Goal: Task Accomplishment & Management: Use online tool/utility

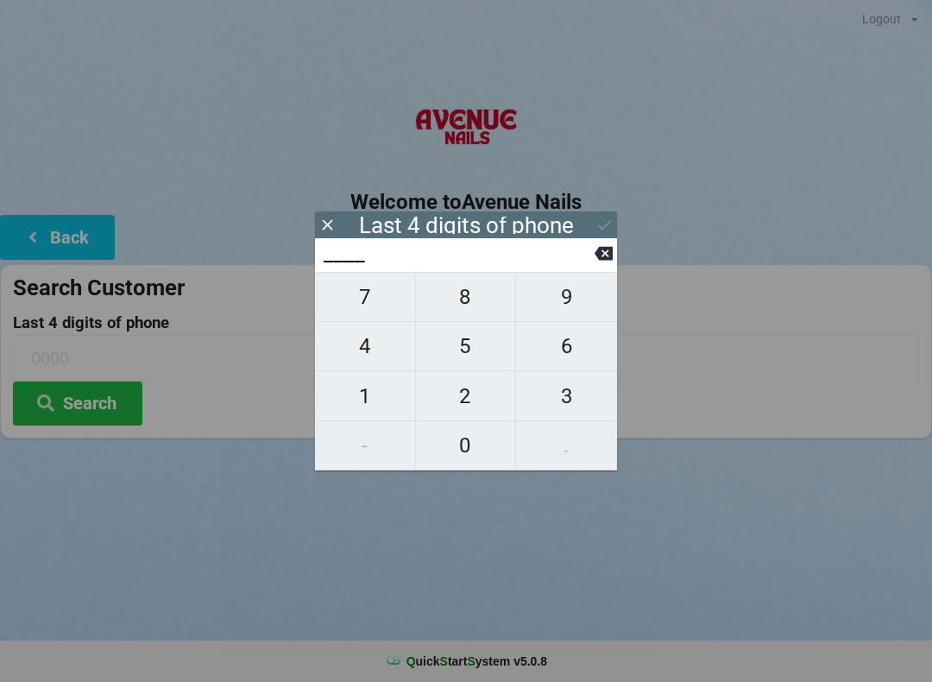
click at [567, 392] on span "3" at bounding box center [566, 396] width 101 height 36
type input "3___"
click at [355, 391] on span "1" at bounding box center [365, 396] width 100 height 36
type input "31__"
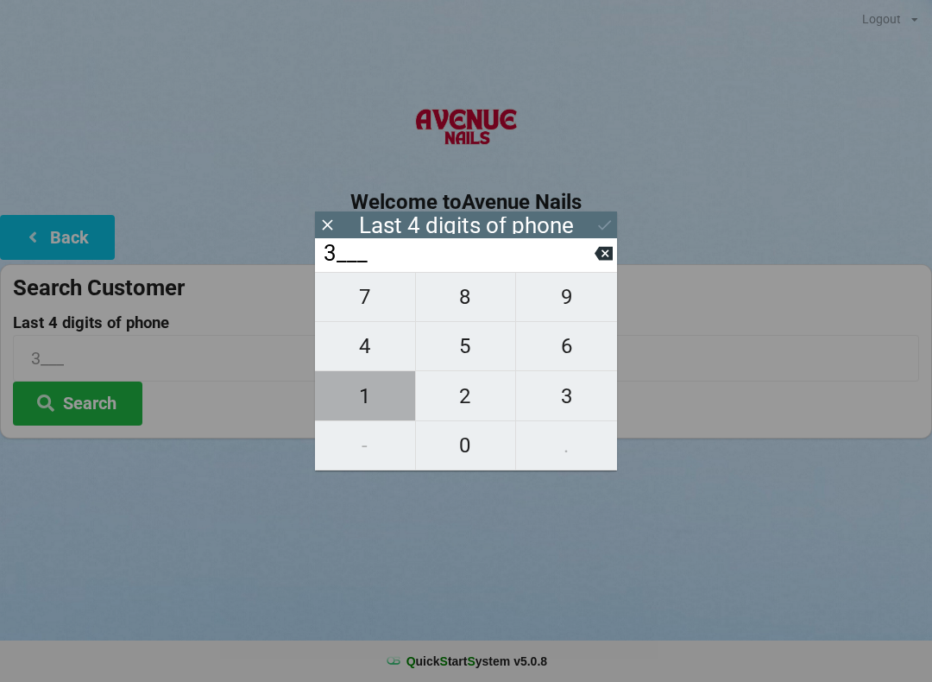
type input "31__"
click at [459, 397] on span "2" at bounding box center [466, 396] width 100 height 36
type input "312_"
click at [354, 396] on span "1" at bounding box center [365, 396] width 100 height 36
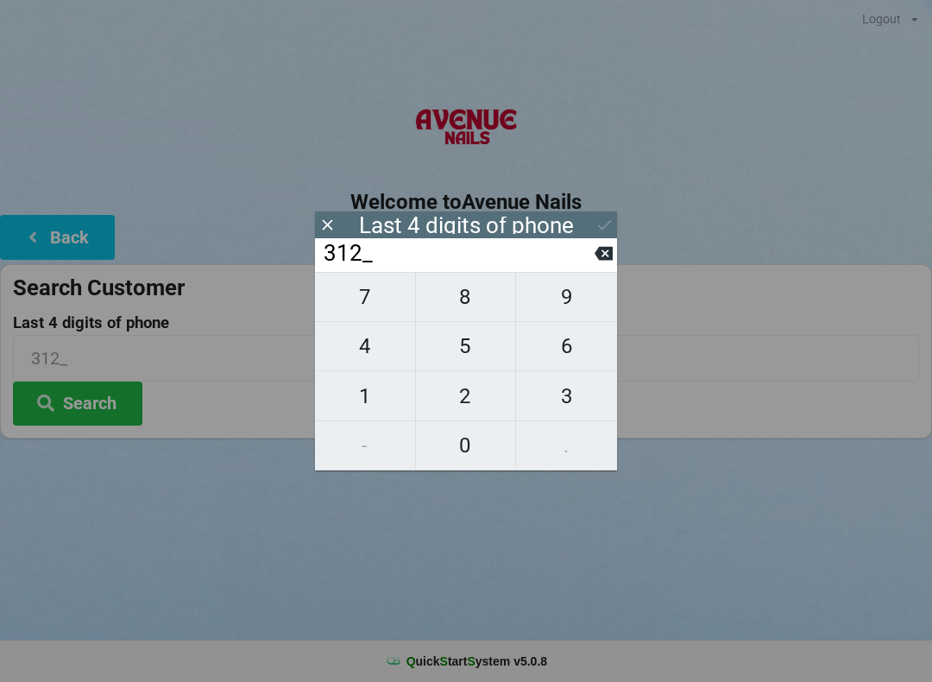
type input "3121"
click at [602, 221] on icon at bounding box center [605, 225] width 18 height 18
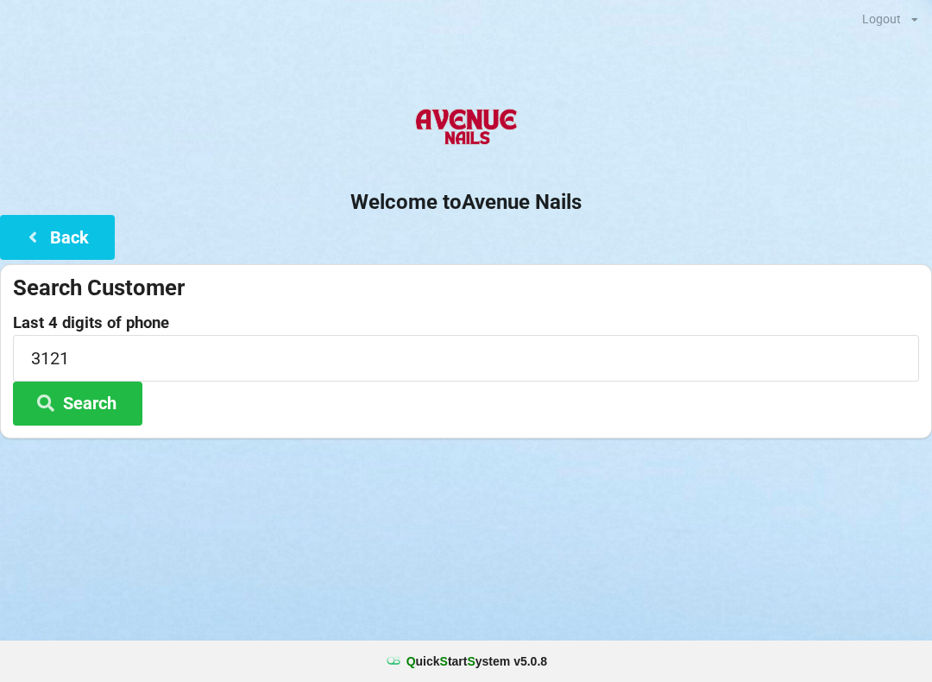
click at [84, 393] on button "Search" at bounding box center [77, 404] width 129 height 44
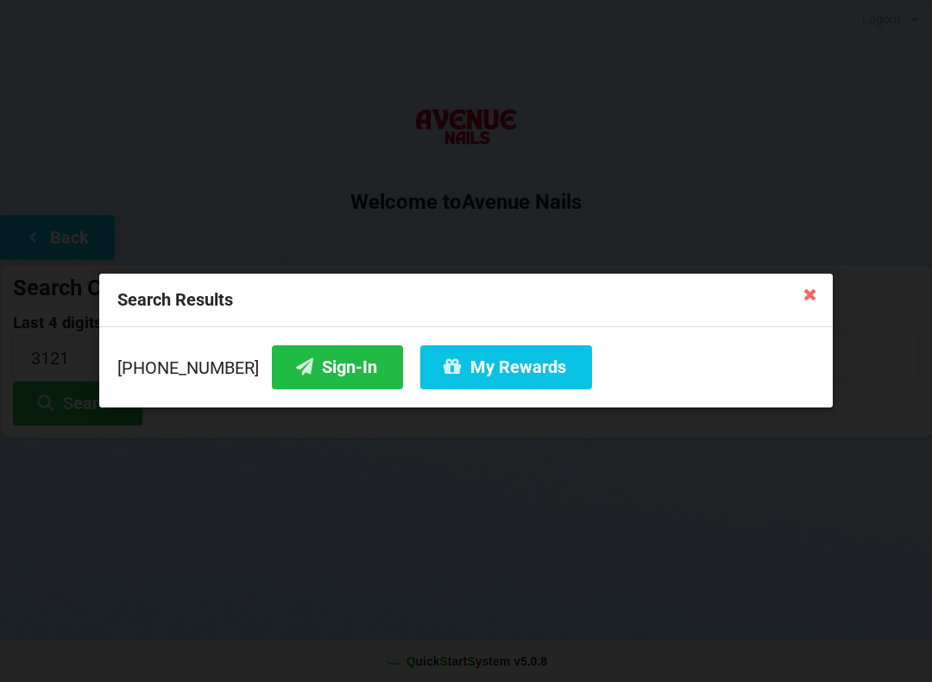
click at [490, 356] on button "My Rewards" at bounding box center [506, 367] width 172 height 44
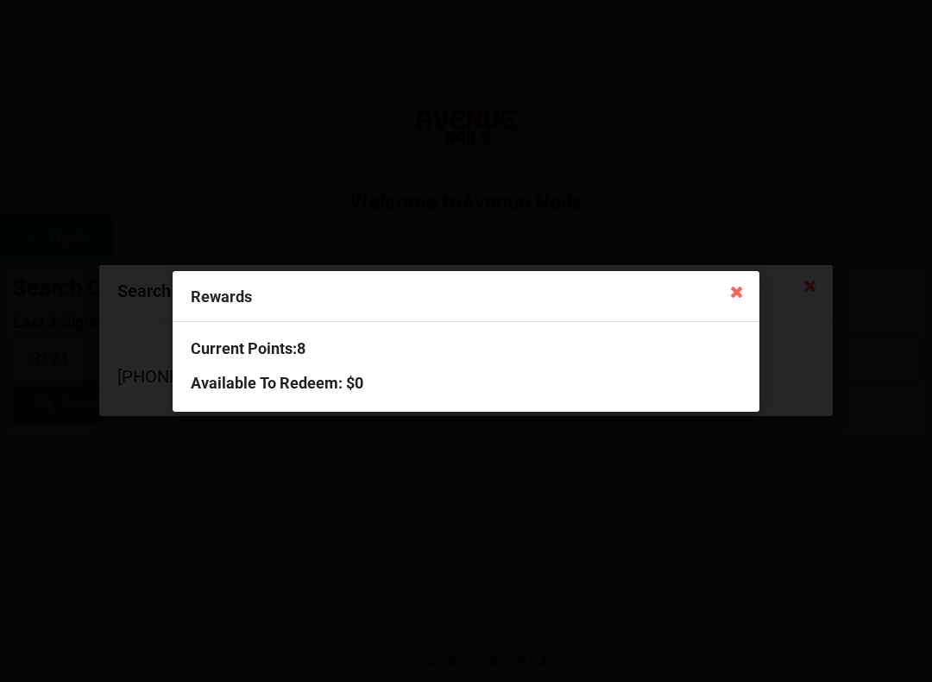
click at [729, 288] on icon at bounding box center [737, 291] width 28 height 28
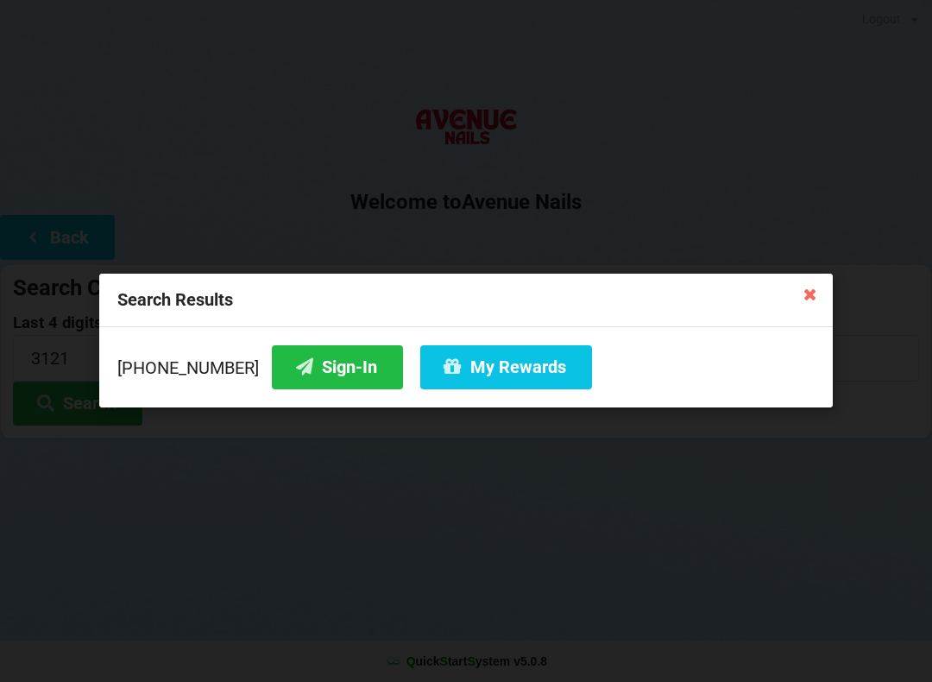
click at [330, 360] on button "Sign-In" at bounding box center [337, 367] width 131 height 44
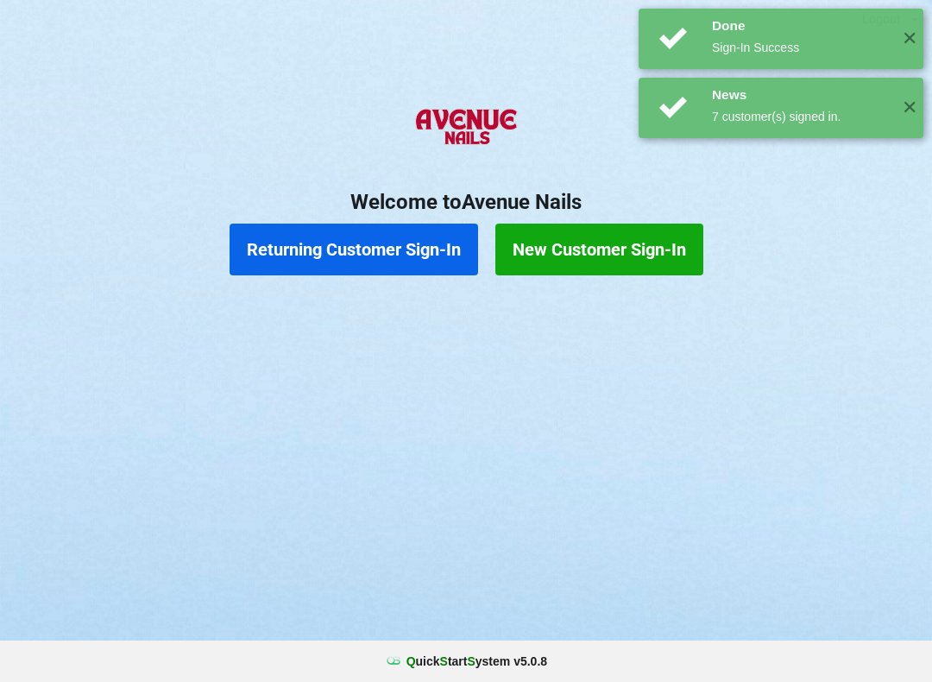
click at [425, 249] on button "Returning Customer Sign-In" at bounding box center [354, 250] width 249 height 52
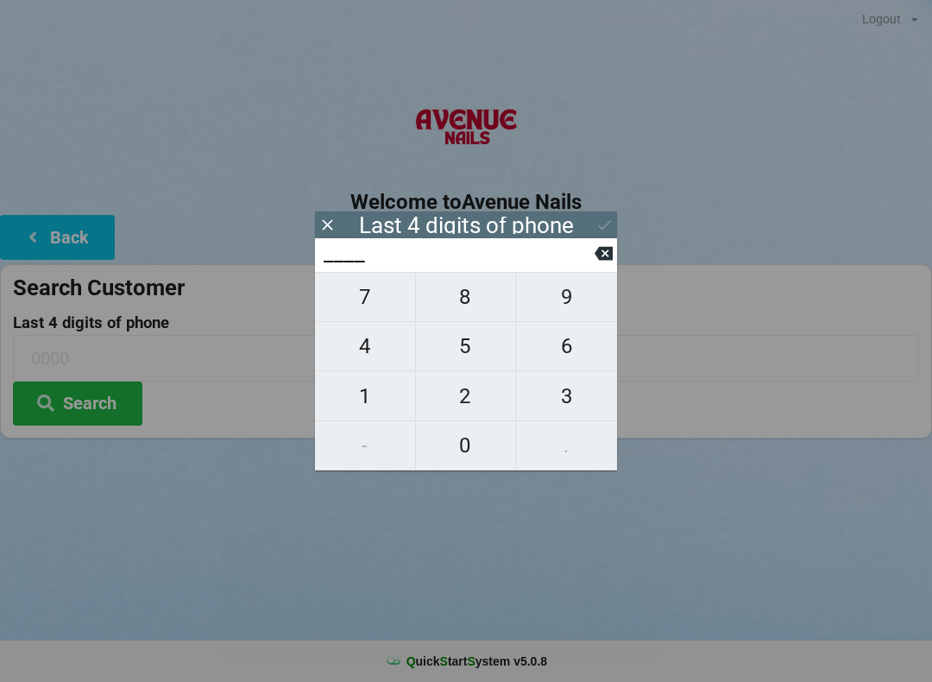
click at [448, 361] on span "5" at bounding box center [466, 346] width 100 height 36
type input "5___"
click at [593, 342] on span "6" at bounding box center [566, 346] width 101 height 36
type input "56__"
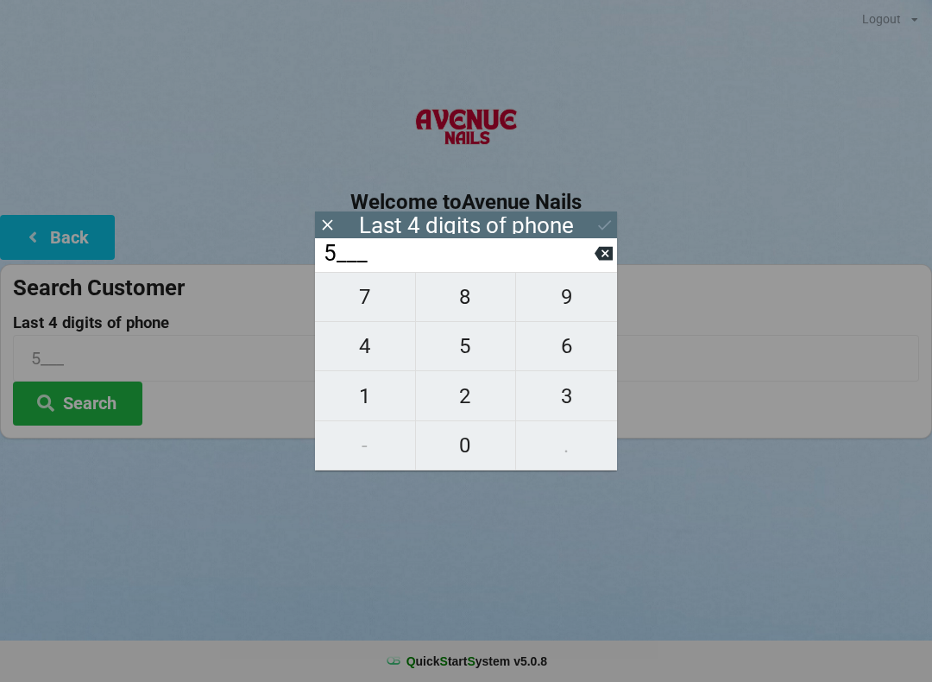
type input "56__"
click at [366, 268] on input "56__" at bounding box center [458, 254] width 273 height 28
click at [361, 404] on span "1" at bounding box center [365, 396] width 100 height 36
type input "561_"
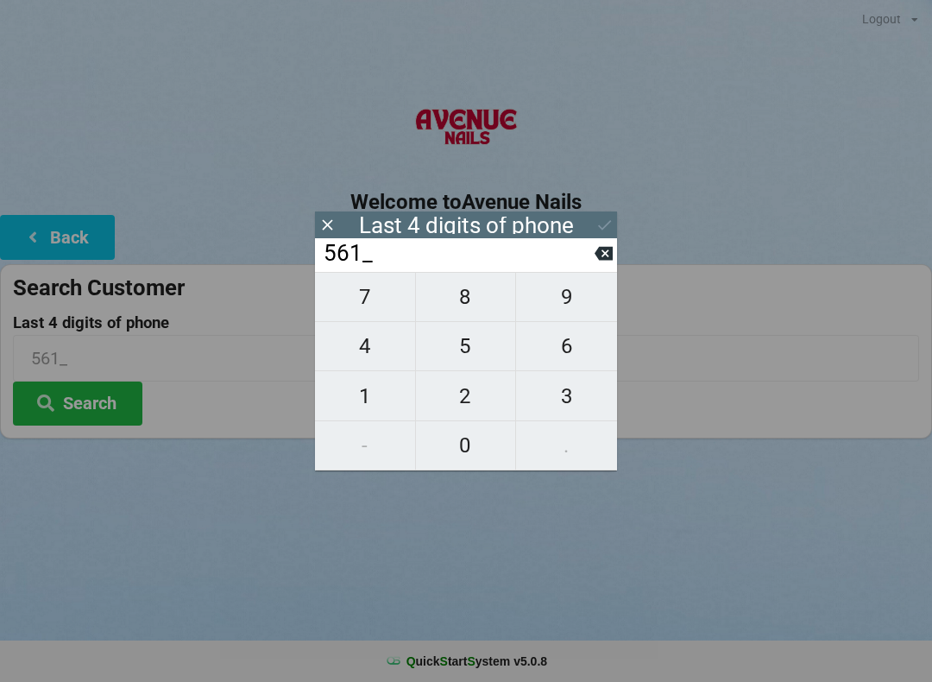
click at [447, 382] on span "2" at bounding box center [466, 396] width 100 height 36
type input "5612"
click at [395, 296] on div "7 8 9 4 5 6 1 2 3 - 0 ." at bounding box center [466, 371] width 302 height 199
click at [362, 295] on div "7 8 9 4 5 6 1 2 3 - 0 ." at bounding box center [466, 371] width 302 height 199
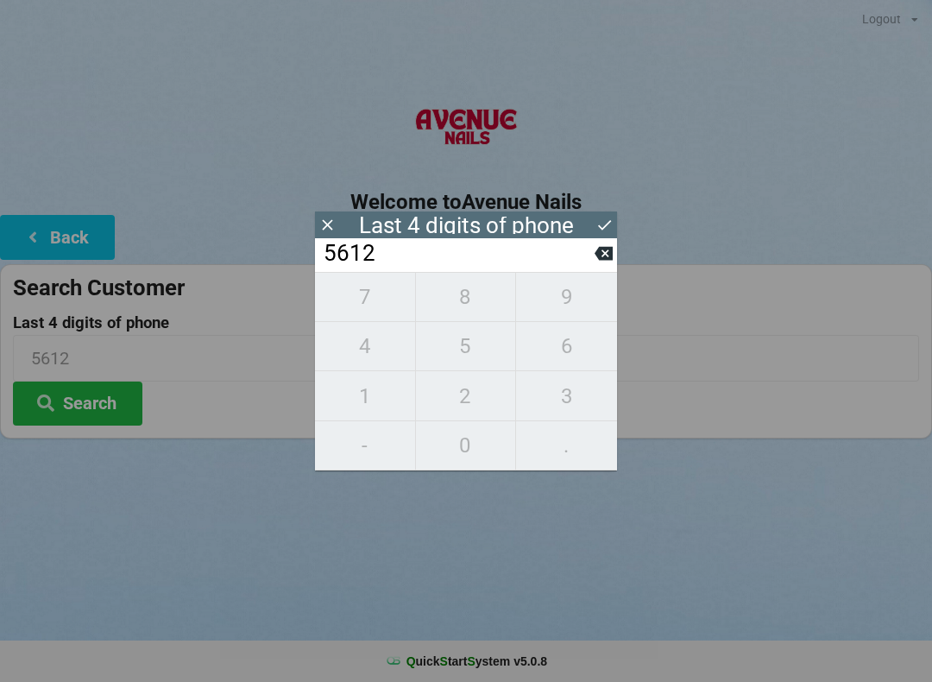
click at [587, 245] on input "5612" at bounding box center [458, 254] width 273 height 28
click at [579, 251] on input "5612" at bounding box center [458, 254] width 273 height 28
click at [583, 268] on input "5612" at bounding box center [458, 254] width 273 height 28
click at [596, 265] on button at bounding box center [604, 253] width 18 height 23
click at [604, 260] on icon at bounding box center [604, 253] width 18 height 18
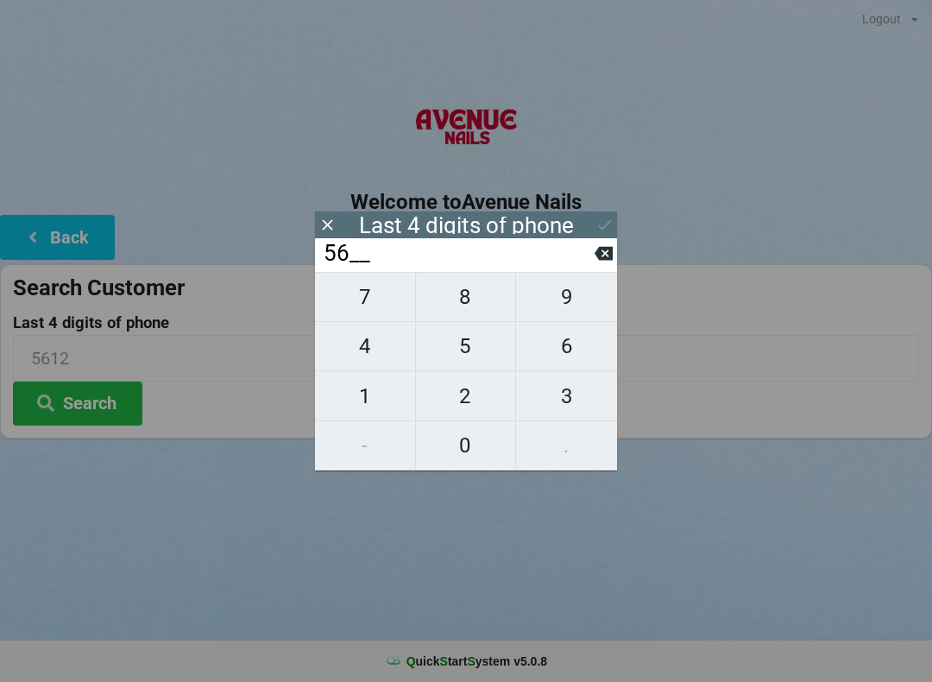
click at [591, 265] on input "56__" at bounding box center [458, 254] width 273 height 28
click at [596, 260] on icon at bounding box center [604, 254] width 18 height 14
click at [593, 268] on input "5___" at bounding box center [458, 254] width 273 height 28
click at [598, 261] on icon at bounding box center [604, 254] width 18 height 14
click at [557, 361] on span "6" at bounding box center [566, 346] width 101 height 36
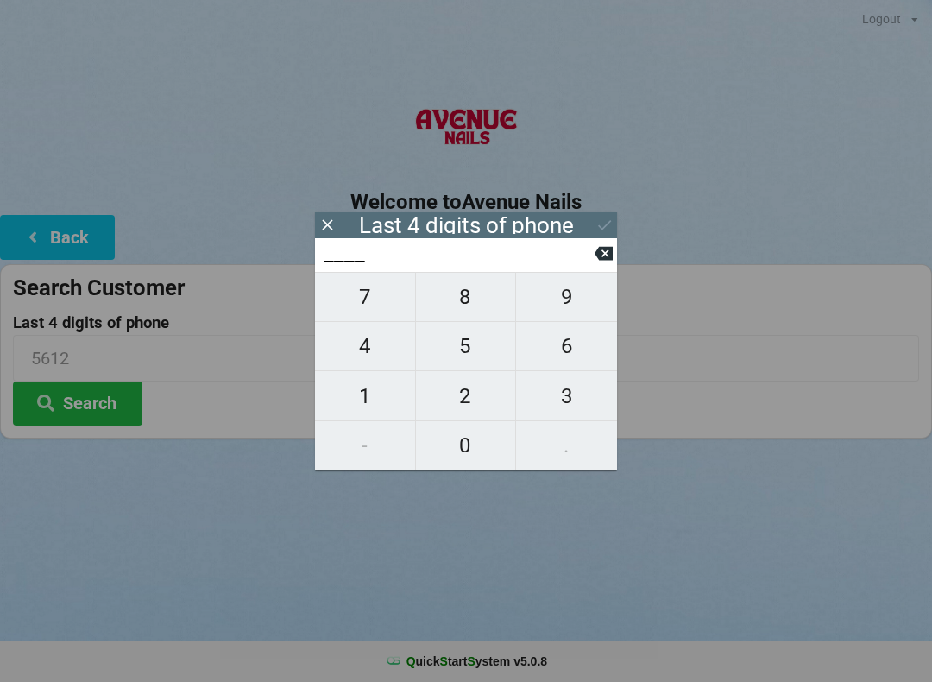
type input "6___"
click at [577, 293] on span "9" at bounding box center [566, 297] width 101 height 36
type input "69__"
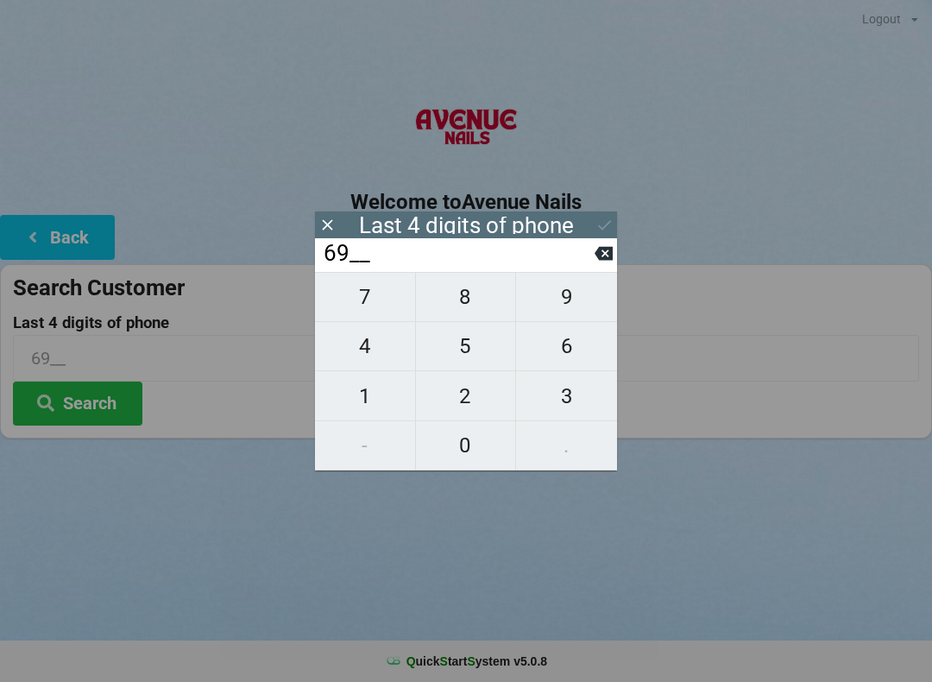
click at [375, 350] on span "4" at bounding box center [365, 346] width 100 height 36
type input "694_"
click at [376, 398] on span "1" at bounding box center [365, 396] width 100 height 36
type input "6941"
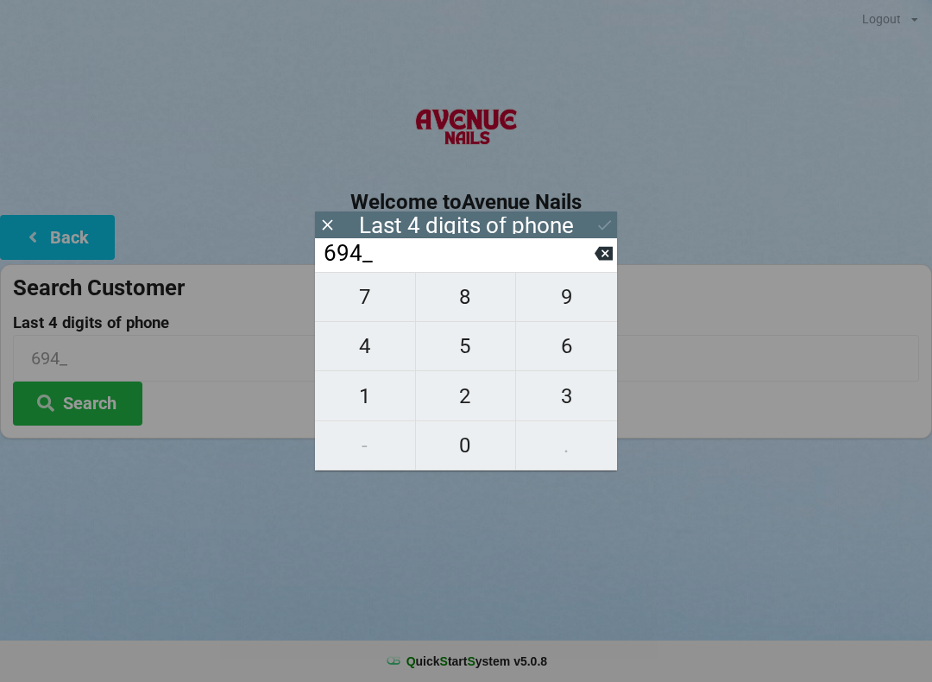
type input "6941"
click at [117, 396] on button "Search" at bounding box center [77, 404] width 129 height 44
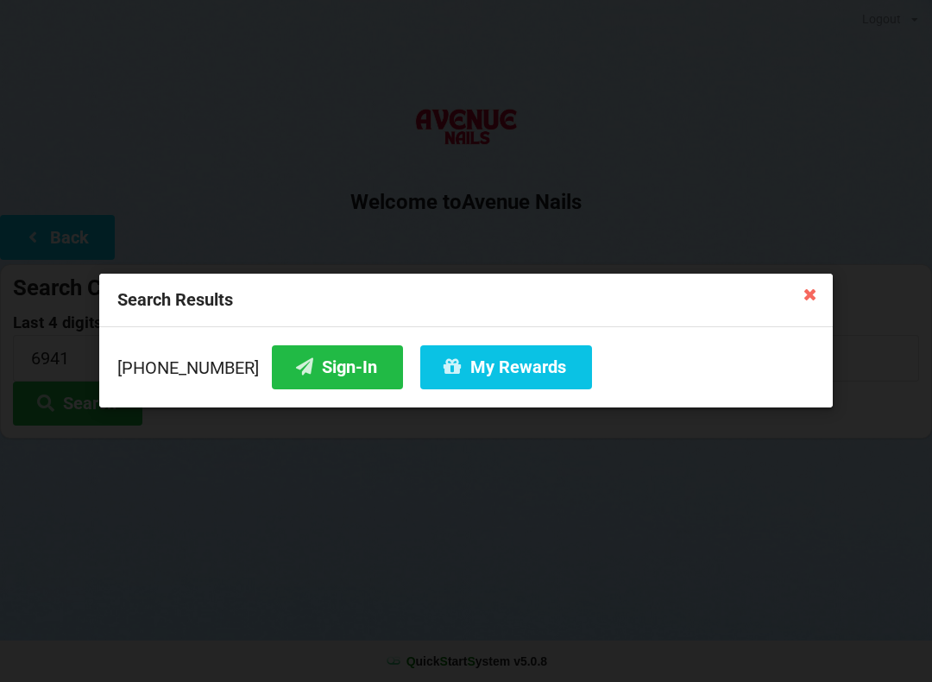
click at [345, 358] on button "Sign-In" at bounding box center [337, 367] width 131 height 44
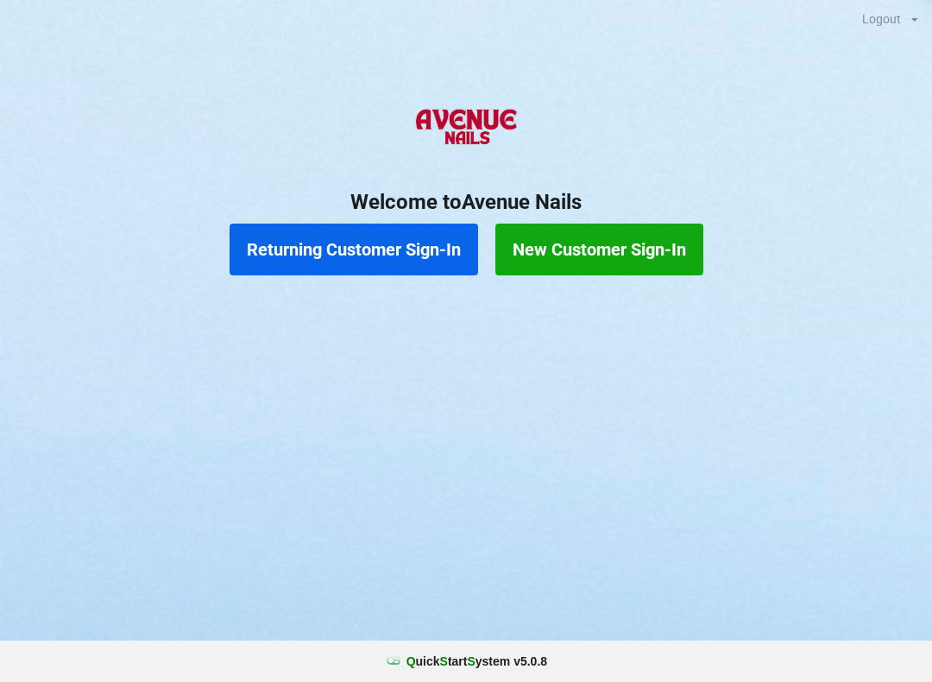
click at [580, 248] on button "New Customer Sign-In" at bounding box center [599, 250] width 208 height 52
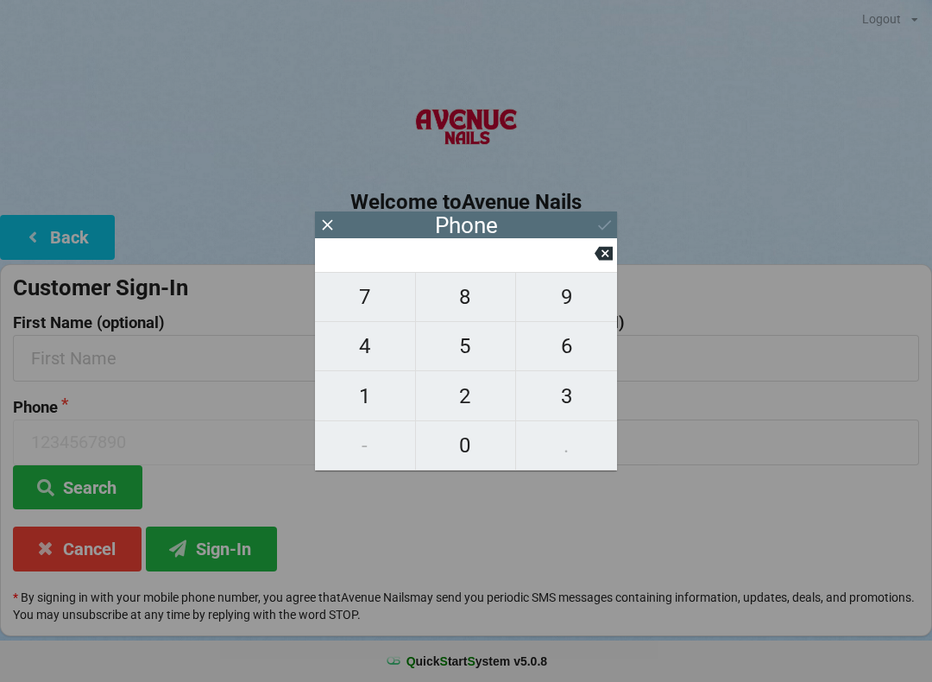
click at [567, 306] on span "9" at bounding box center [566, 297] width 101 height 36
type input "9"
click at [470, 356] on span "5" at bounding box center [466, 346] width 100 height 36
type input "95"
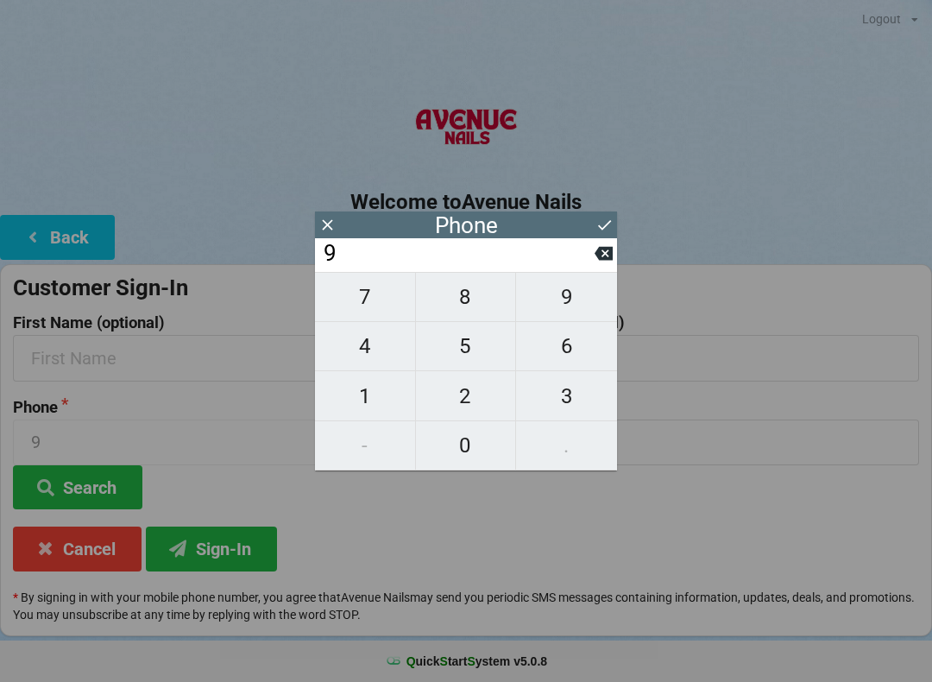
type input "95"
click at [382, 351] on span "4" at bounding box center [365, 346] width 100 height 36
type input "954"
click at [565, 401] on span "3" at bounding box center [566, 396] width 101 height 36
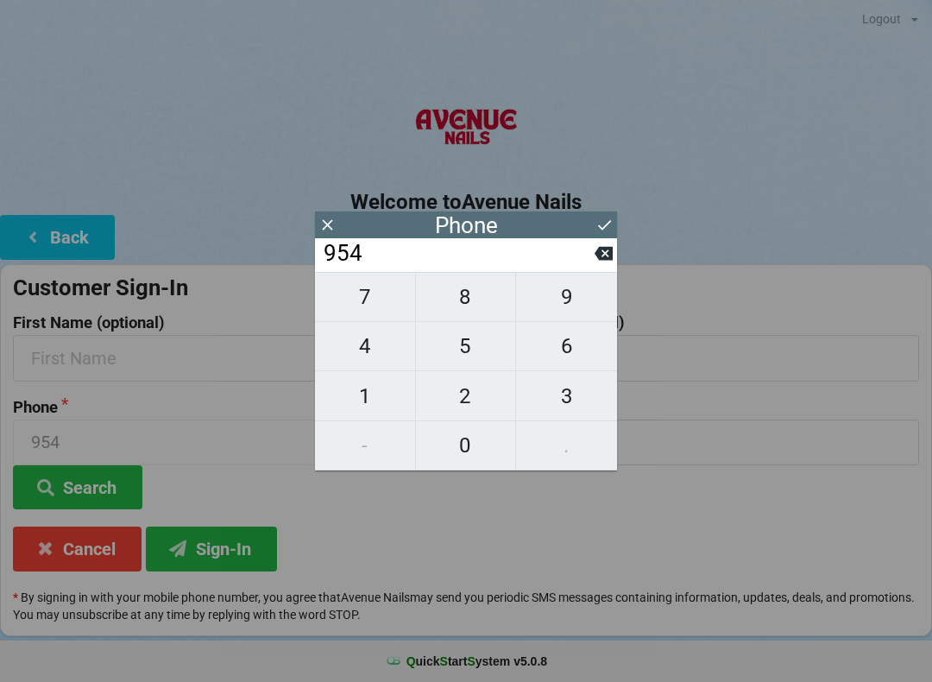
type input "9543"
click at [555, 403] on span "3" at bounding box center [566, 396] width 101 height 36
type input "95433"
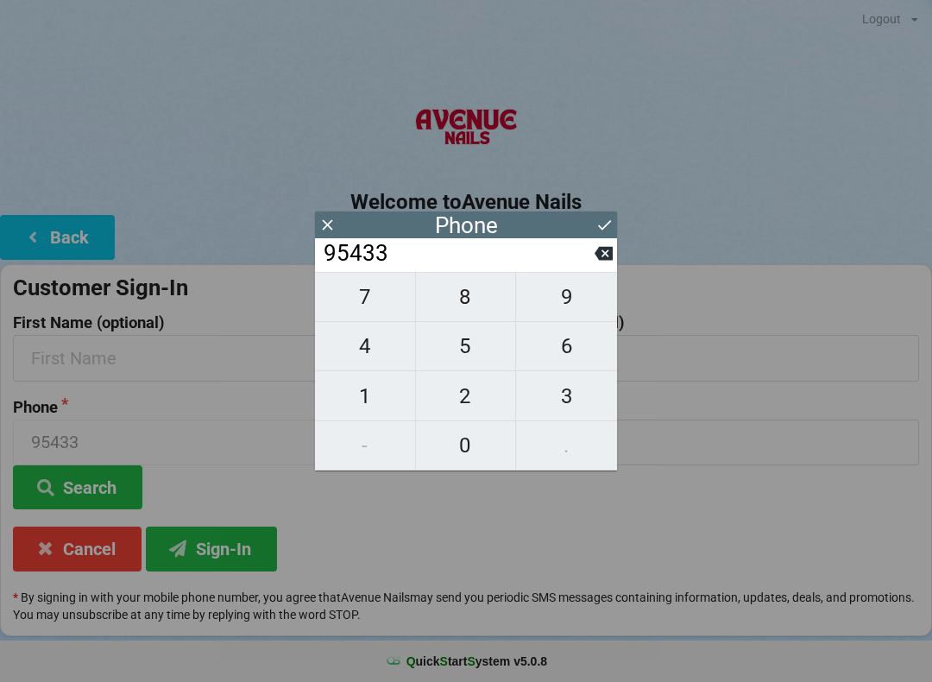
click at [455, 446] on span "0" at bounding box center [466, 445] width 100 height 36
type input "954330"
click at [554, 315] on span "9" at bounding box center [566, 297] width 101 height 36
type input "9543309"
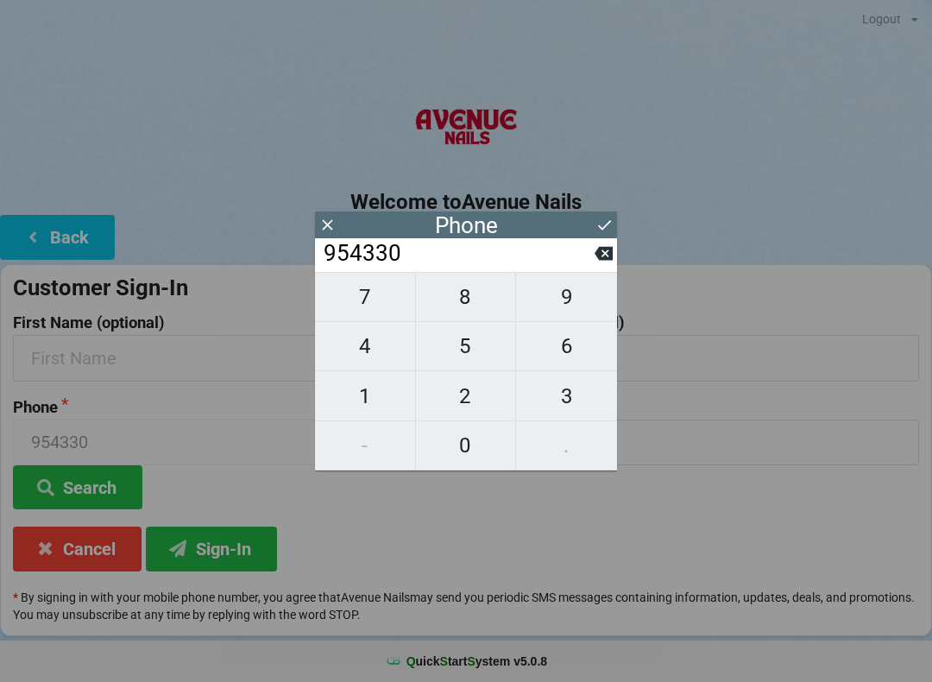
type input "9543309"
click at [478, 435] on span "0" at bounding box center [466, 445] width 100 height 36
type input "95433090"
click at [481, 302] on span "8" at bounding box center [466, 297] width 100 height 36
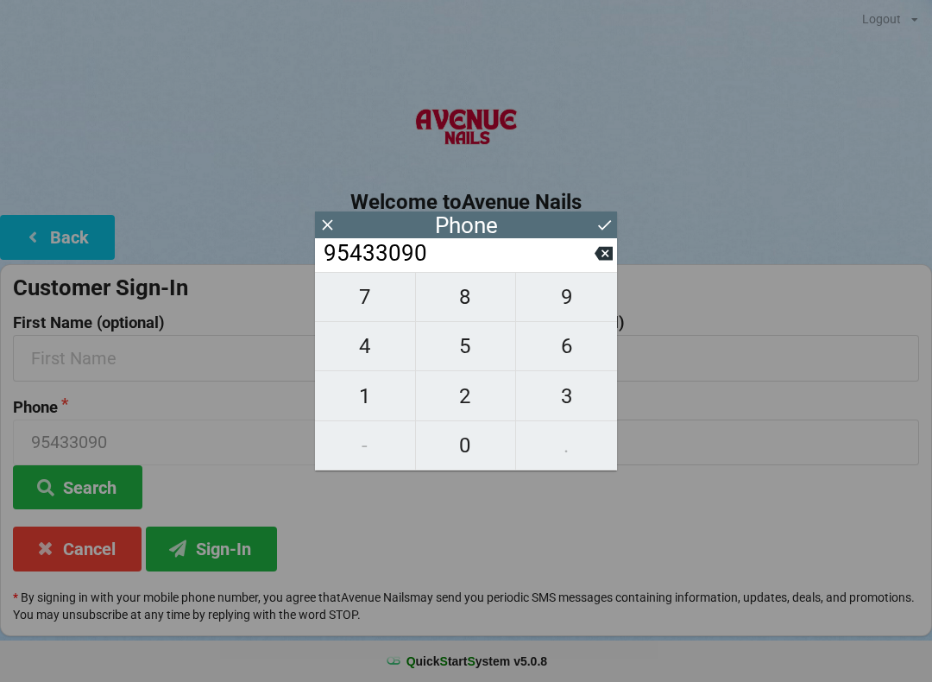
type input "954330908"
click at [366, 356] on span "4" at bounding box center [365, 346] width 100 height 36
type input "9543309084"
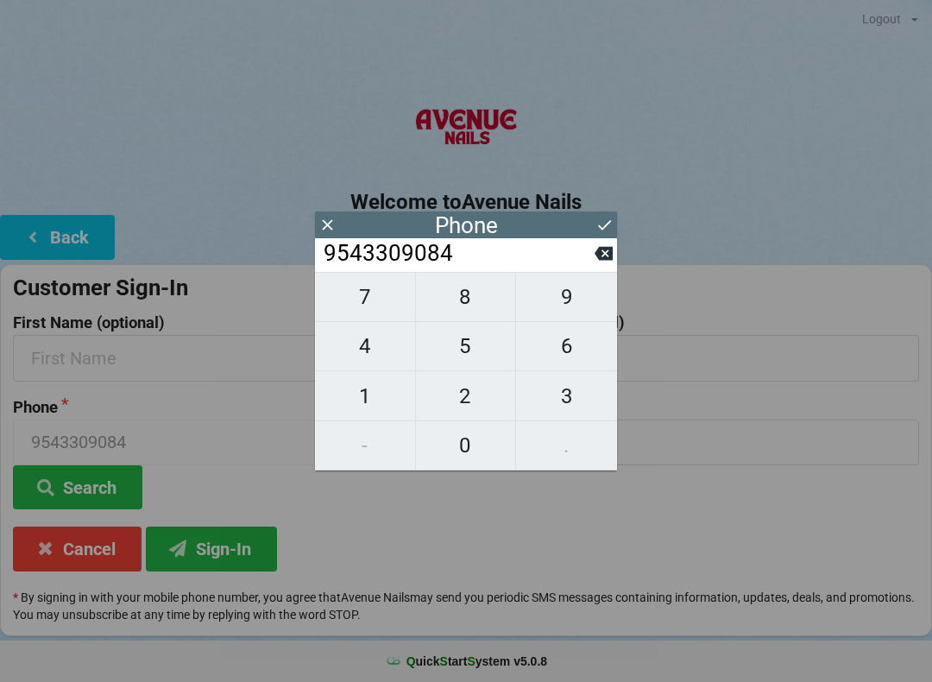
click at [604, 232] on icon at bounding box center [605, 225] width 18 height 18
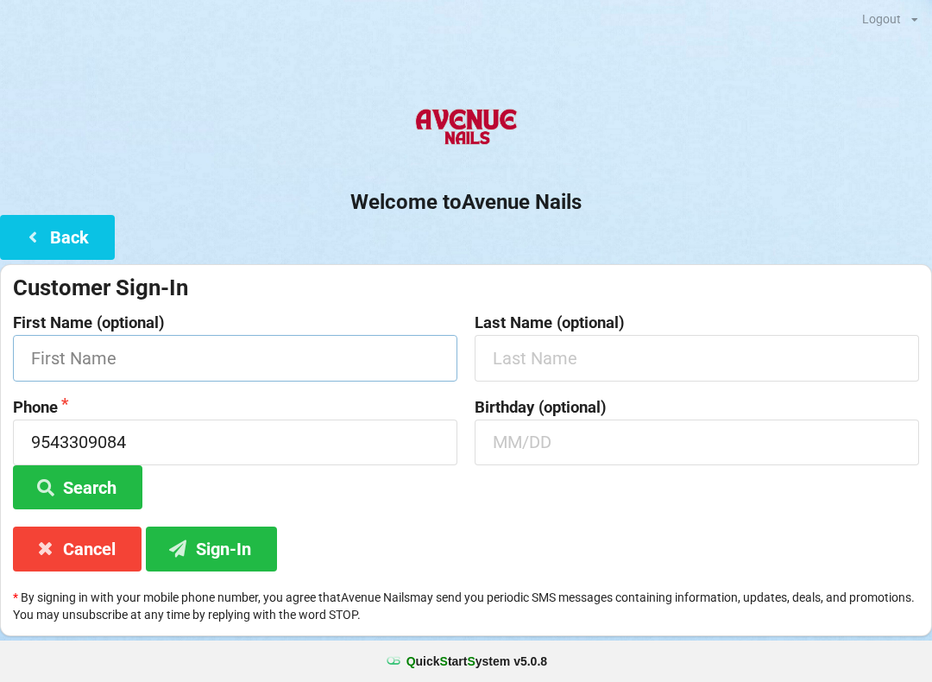
click at [306, 366] on input "text" at bounding box center [235, 358] width 445 height 46
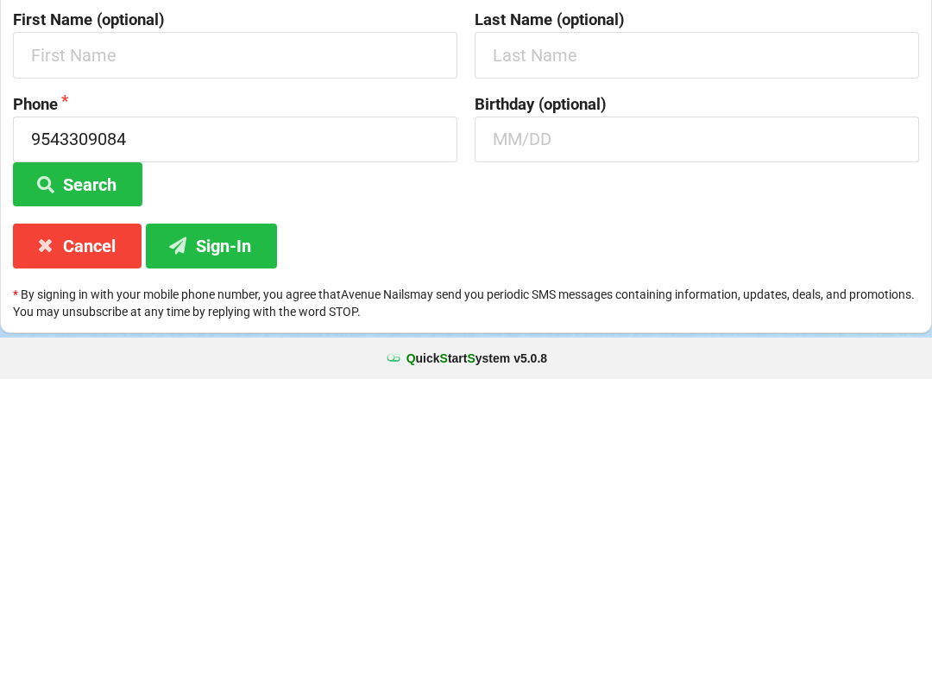
click at [221, 527] on button "Sign-In" at bounding box center [211, 549] width 131 height 44
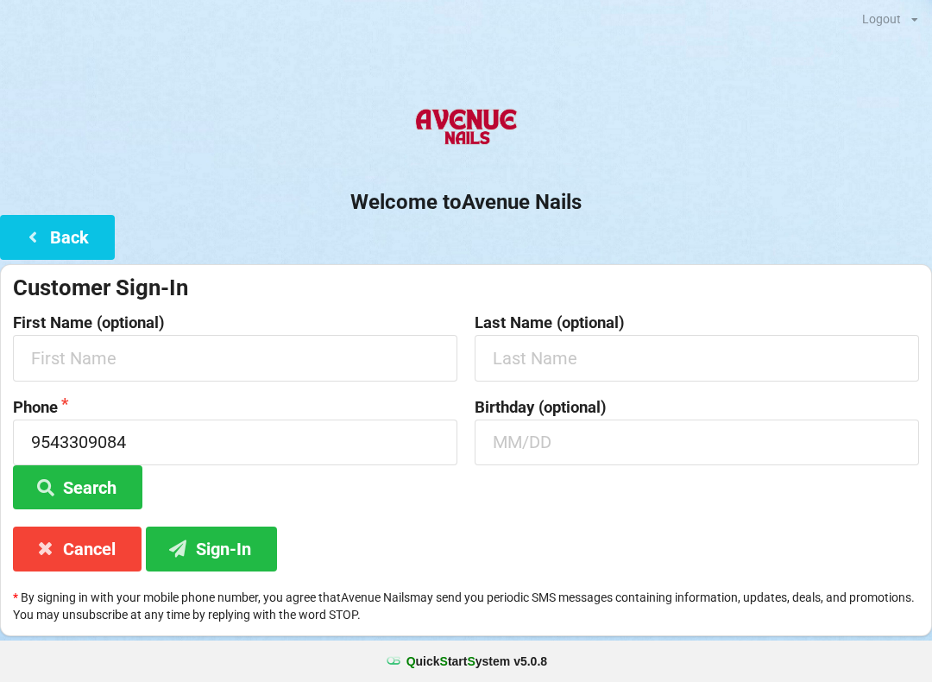
click at [91, 545] on button "Cancel" at bounding box center [77, 549] width 129 height 44
click at [54, 540] on icon at bounding box center [45, 547] width 21 height 15
click at [62, 240] on button "Back" at bounding box center [57, 237] width 115 height 44
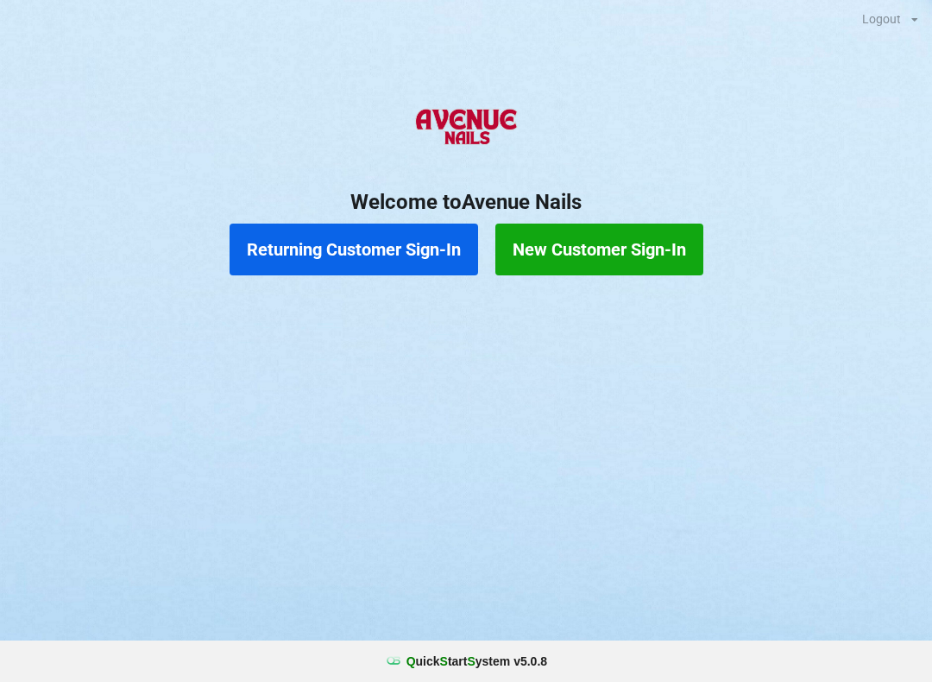
click at [384, 242] on button "Returning Customer Sign-In" at bounding box center [354, 250] width 249 height 52
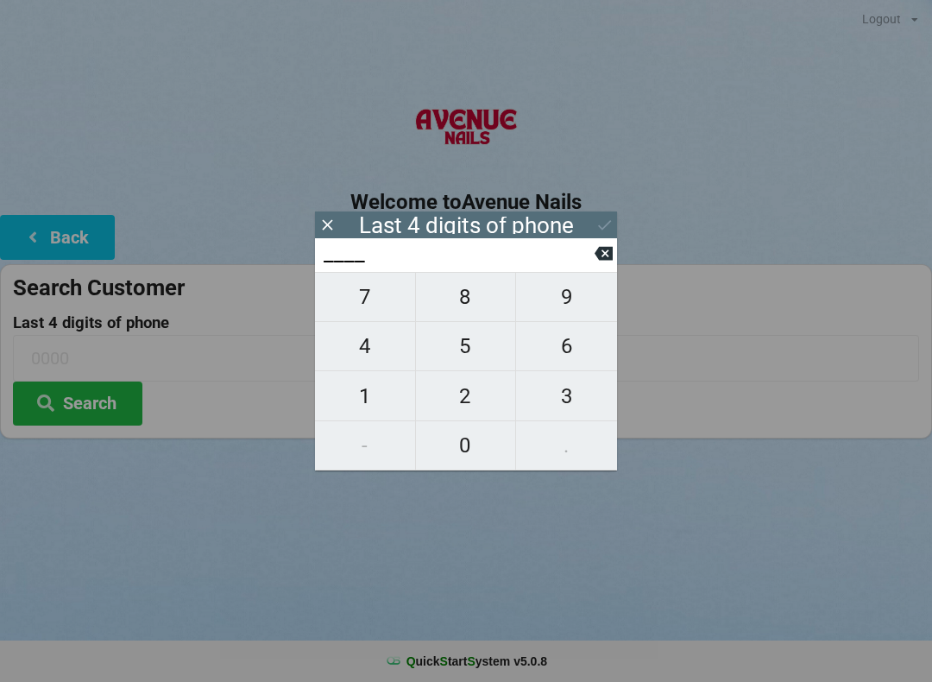
click at [564, 300] on span "9" at bounding box center [566, 297] width 101 height 36
type input "9___"
click at [466, 348] on span "5" at bounding box center [466, 346] width 100 height 36
type input "95__"
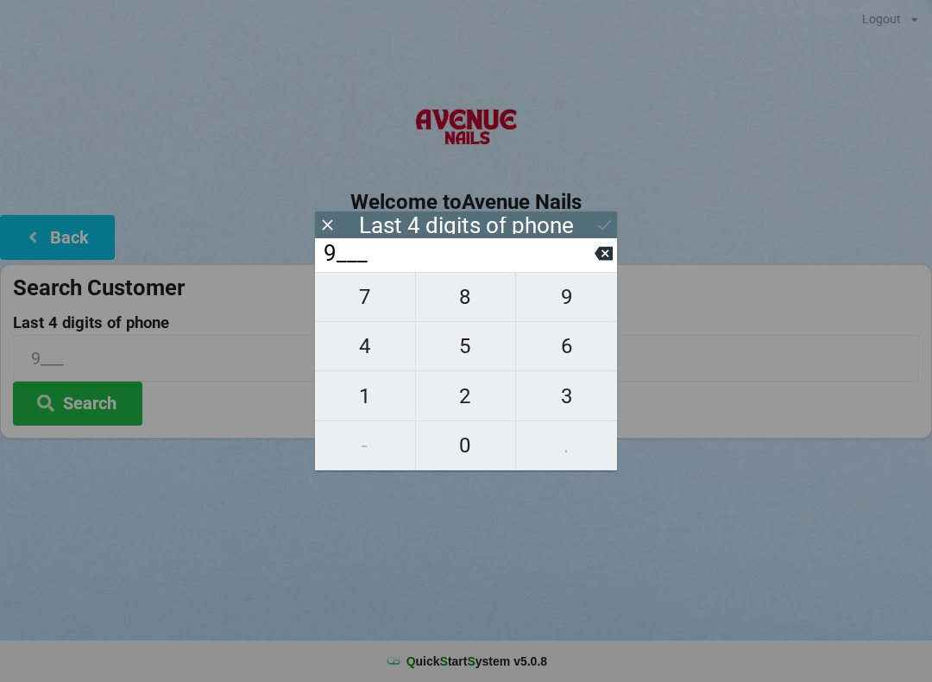
type input "95__"
click at [365, 350] on span "4" at bounding box center [365, 346] width 100 height 36
type input "954_"
click at [558, 400] on span "3" at bounding box center [566, 396] width 101 height 36
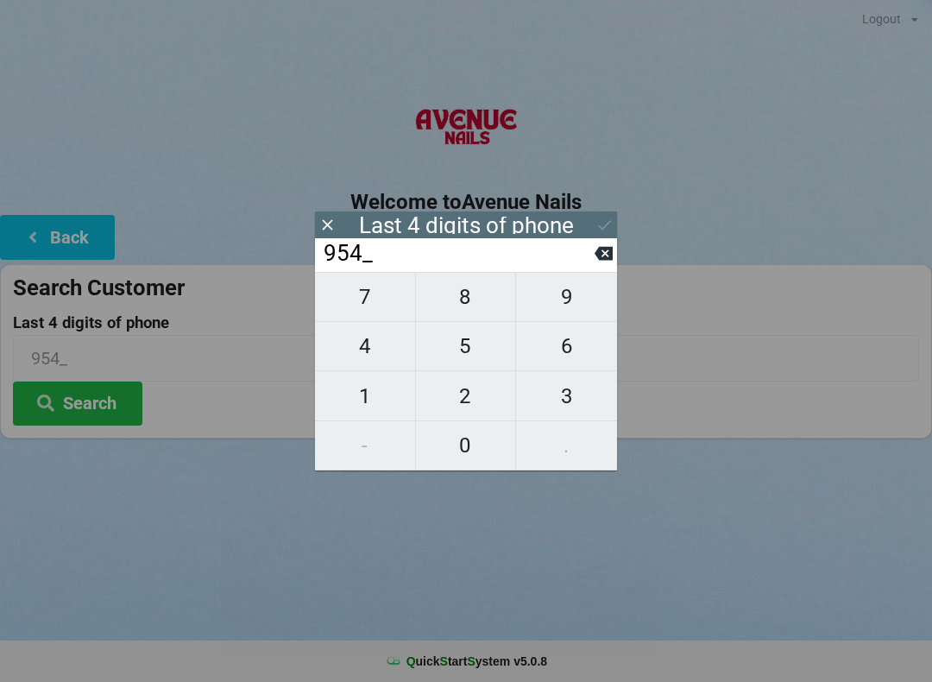
type input "9543"
click at [558, 394] on div "7 8 9 4 5 6 1 2 3 - 0 ." at bounding box center [466, 371] width 302 height 199
click at [464, 446] on div "7 8 9 4 5 6 1 2 3 - 0 ." at bounding box center [466, 371] width 302 height 199
click at [567, 392] on div "7 8 9 4 5 6 1 2 3 - 0 ." at bounding box center [466, 371] width 302 height 199
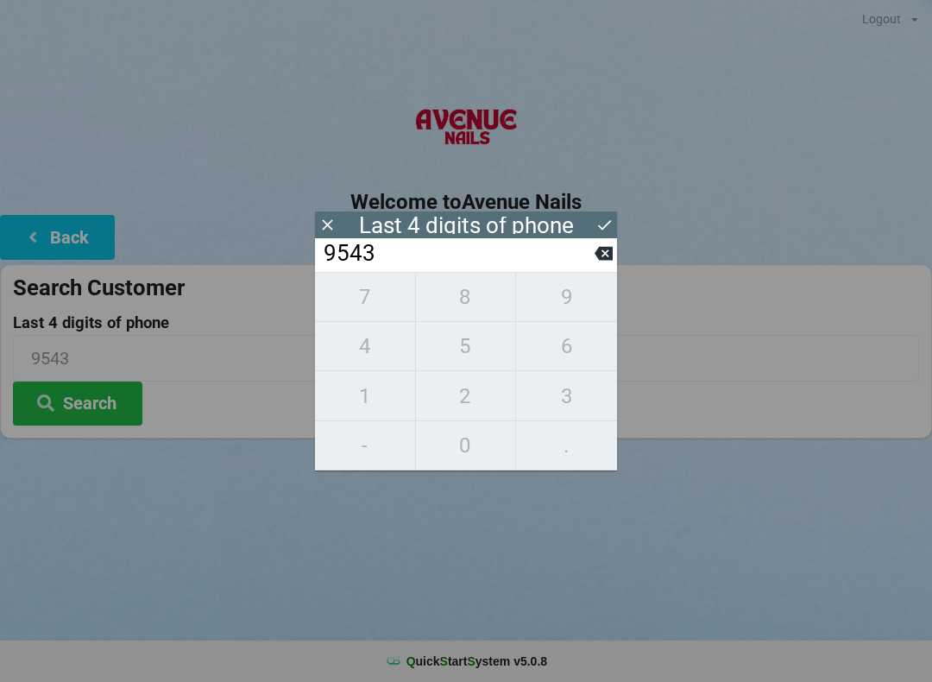
click at [596, 260] on icon at bounding box center [604, 254] width 18 height 14
click at [593, 260] on input "954_" at bounding box center [458, 254] width 273 height 28
click at [590, 260] on input "954_" at bounding box center [458, 254] width 273 height 28
click at [584, 263] on input "954_" at bounding box center [458, 254] width 273 height 28
click at [597, 251] on icon at bounding box center [604, 253] width 18 height 18
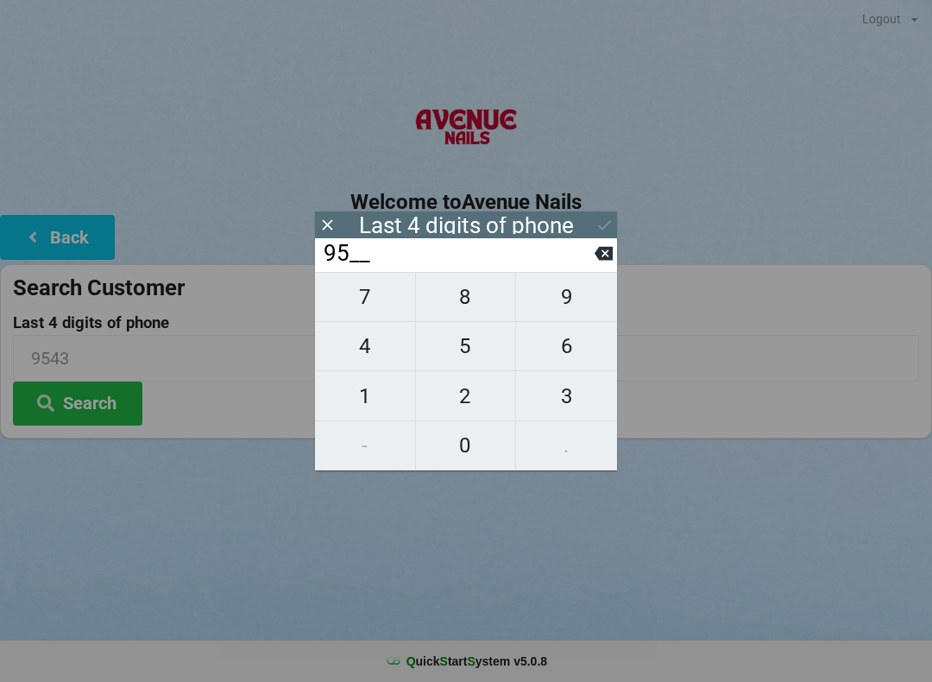
click at [601, 251] on icon at bounding box center [604, 253] width 18 height 18
click at [463, 434] on span "0" at bounding box center [466, 445] width 100 height 36
type input "90__"
click at [476, 305] on span "8" at bounding box center [466, 297] width 100 height 36
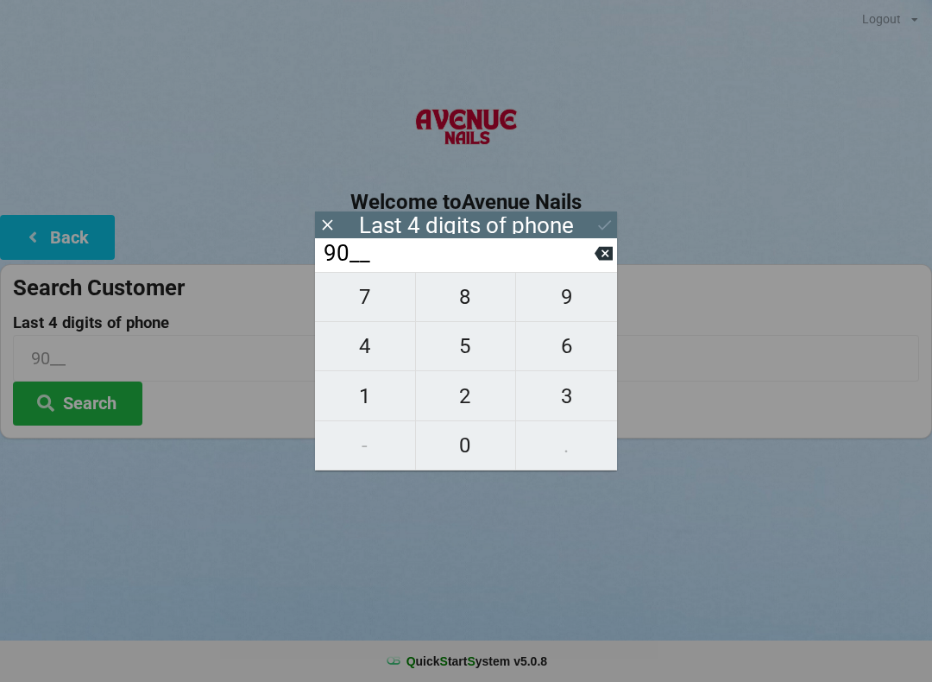
type input "908_"
click at [378, 350] on span "4" at bounding box center [365, 346] width 100 height 36
type input "9084"
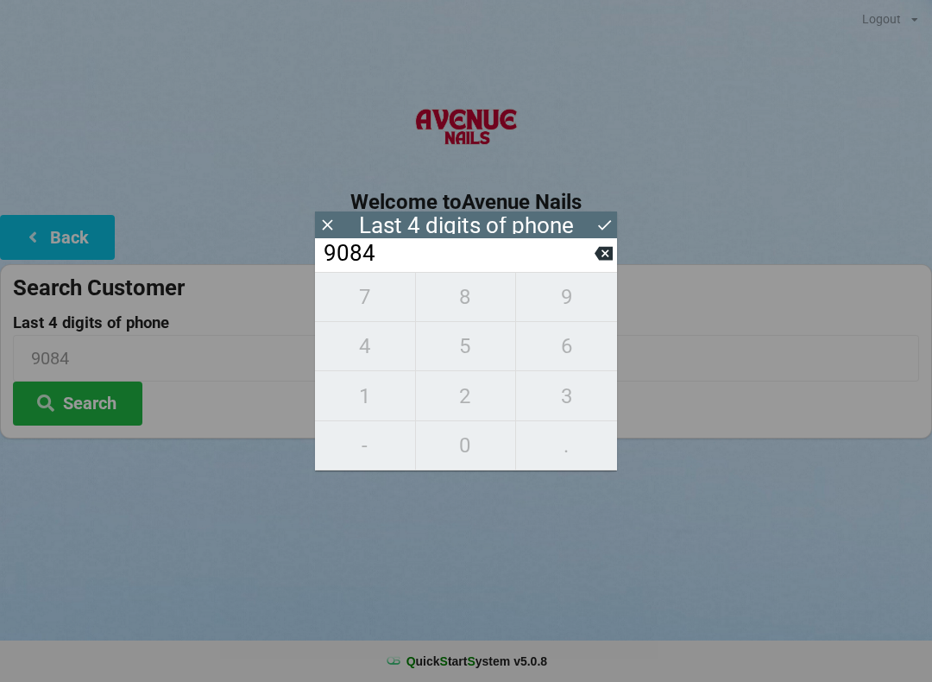
click at [596, 232] on icon at bounding box center [605, 225] width 18 height 18
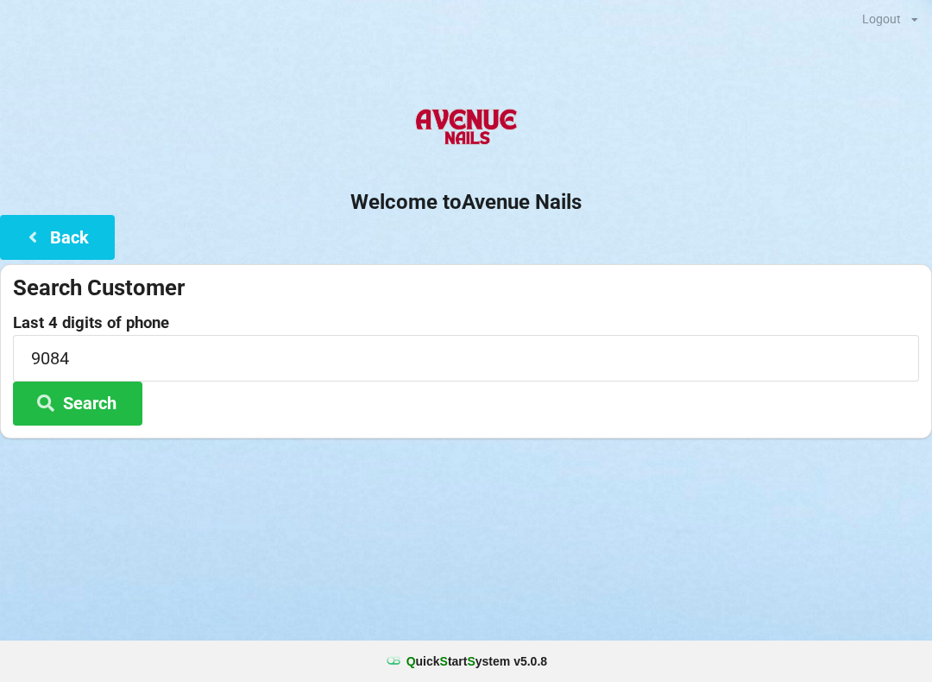
click at [90, 397] on button "Search" at bounding box center [77, 404] width 129 height 44
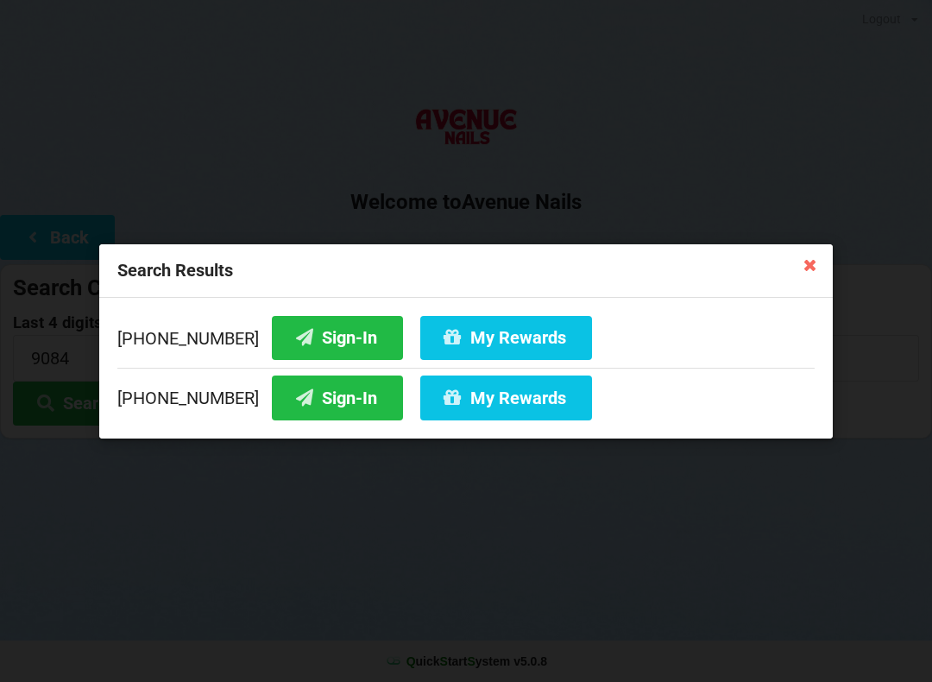
click at [326, 407] on button "Sign-In" at bounding box center [337, 397] width 131 height 44
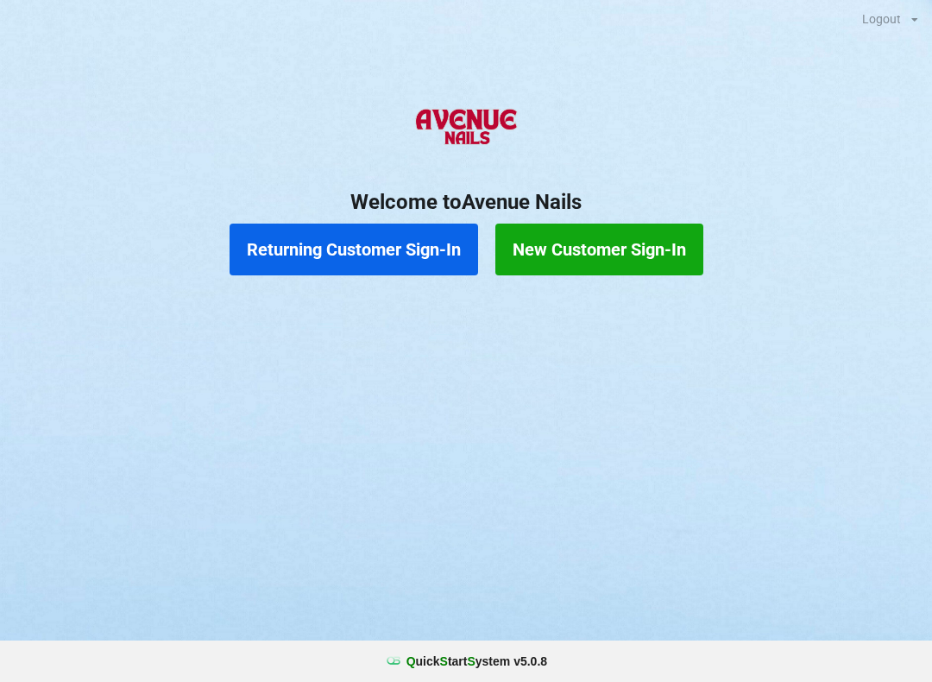
click at [420, 242] on button "Returning Customer Sign-In" at bounding box center [354, 250] width 249 height 52
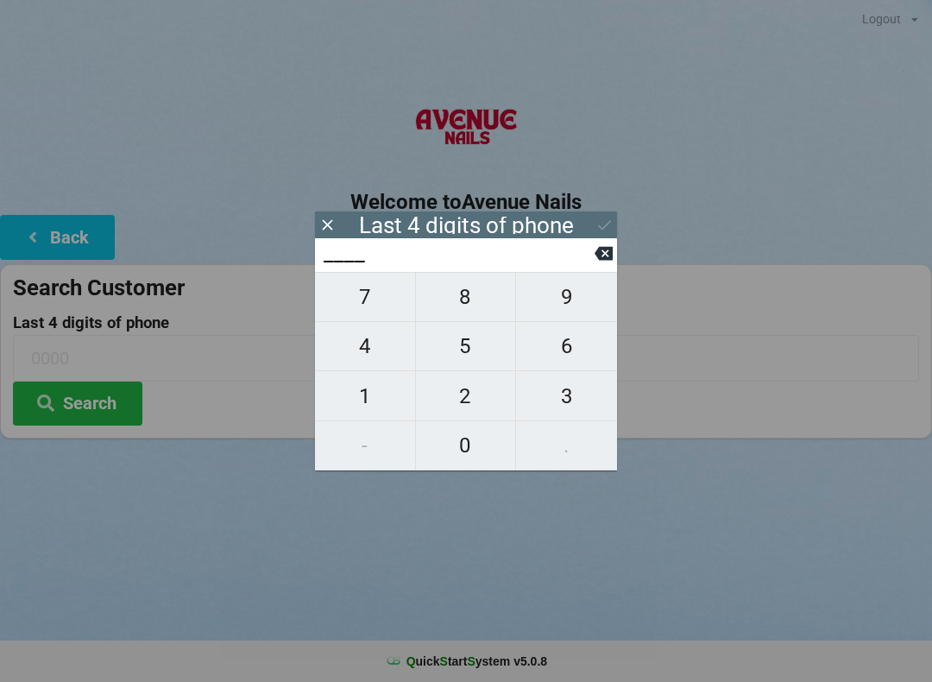
click at [373, 299] on span "7" at bounding box center [365, 297] width 100 height 36
type input "7___"
click at [574, 341] on span "6" at bounding box center [566, 346] width 101 height 36
type input "76__"
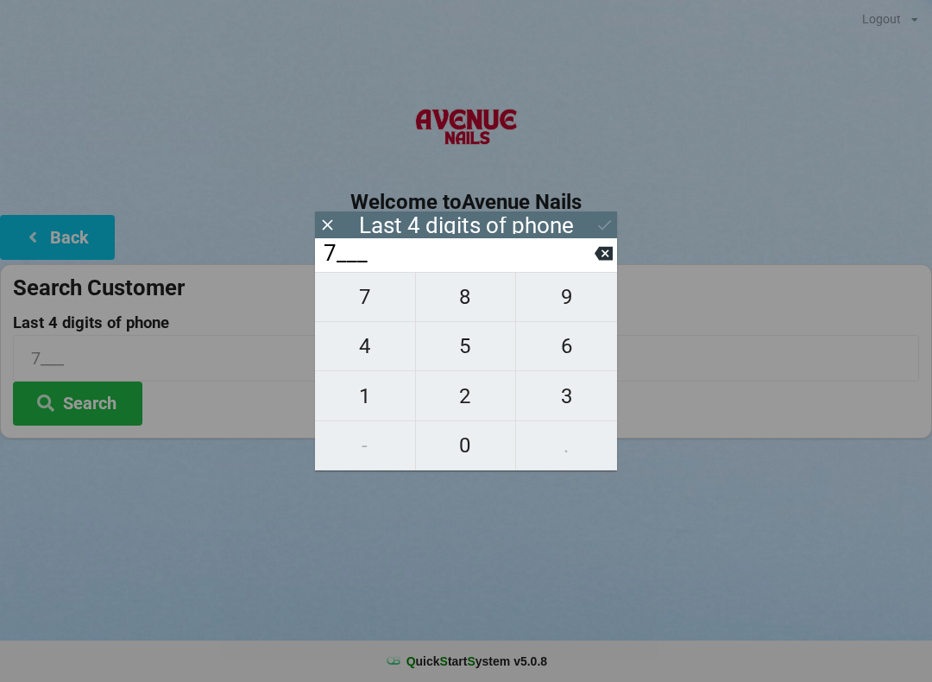
type input "76__"
click at [574, 396] on span "3" at bounding box center [566, 396] width 101 height 36
type input "763_"
click at [371, 285] on button "7" at bounding box center [365, 297] width 101 height 50
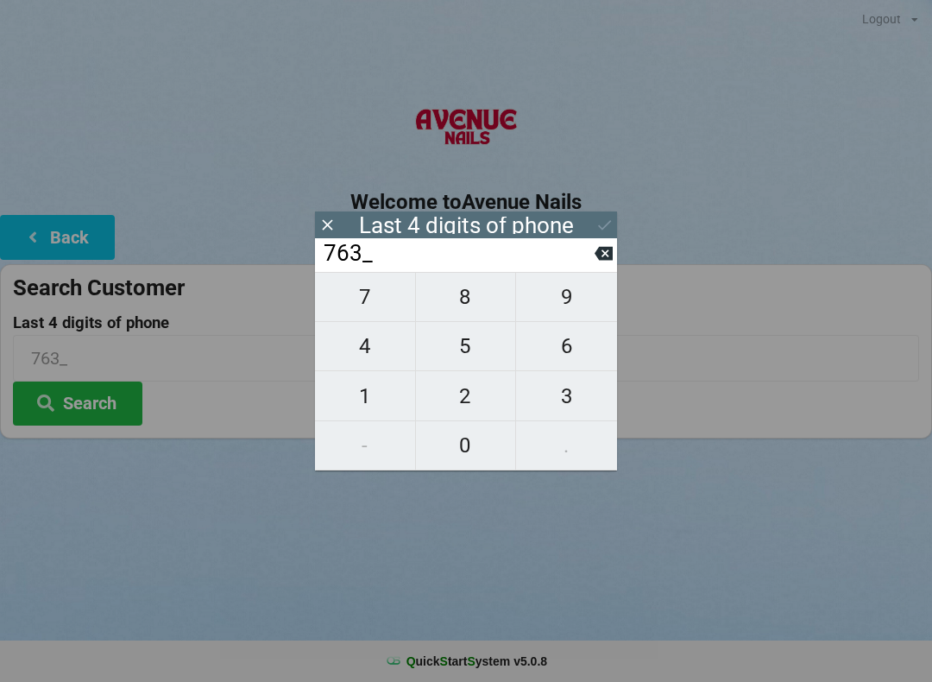
type input "7637"
click at [605, 203] on h2 "Welcome to [GEOGRAPHIC_DATA]" at bounding box center [466, 202] width 932 height 27
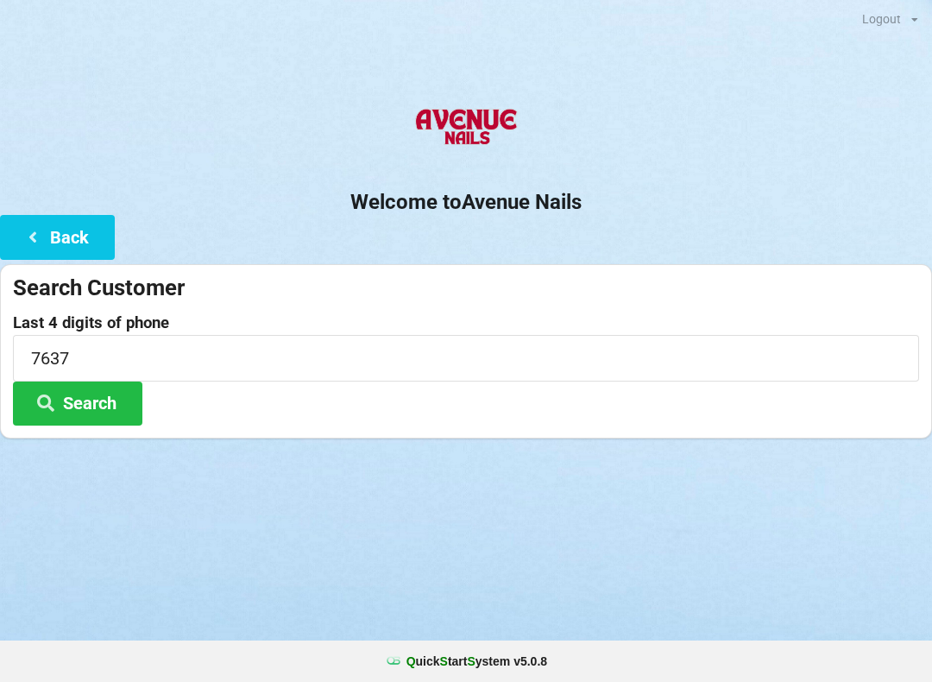
click at [116, 384] on button "Search" at bounding box center [77, 404] width 129 height 44
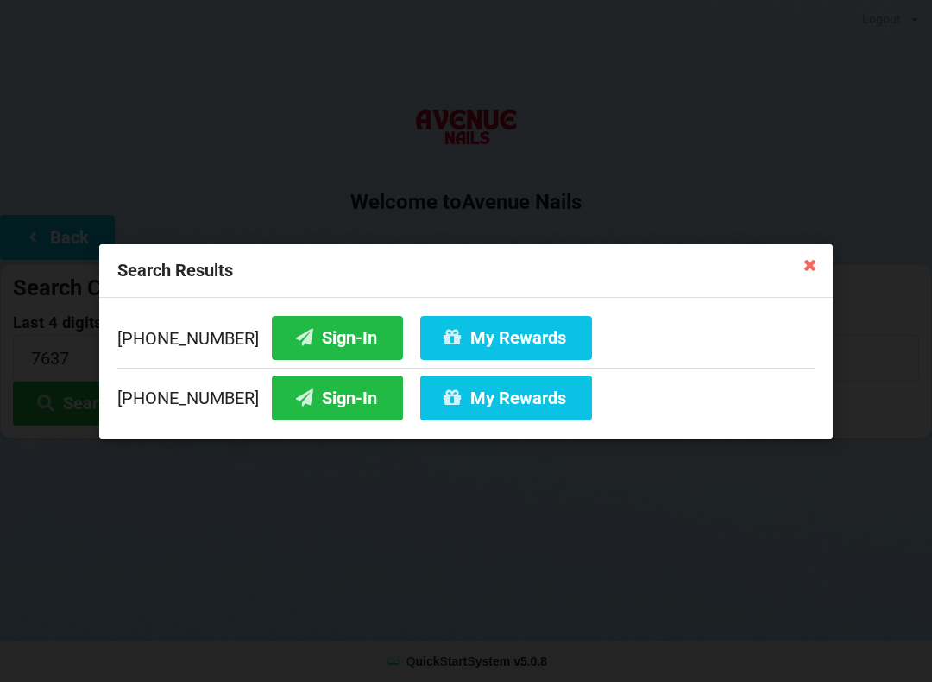
click at [335, 320] on button "Sign-In" at bounding box center [337, 337] width 131 height 44
